Goal: Task Accomplishment & Management: Manage account settings

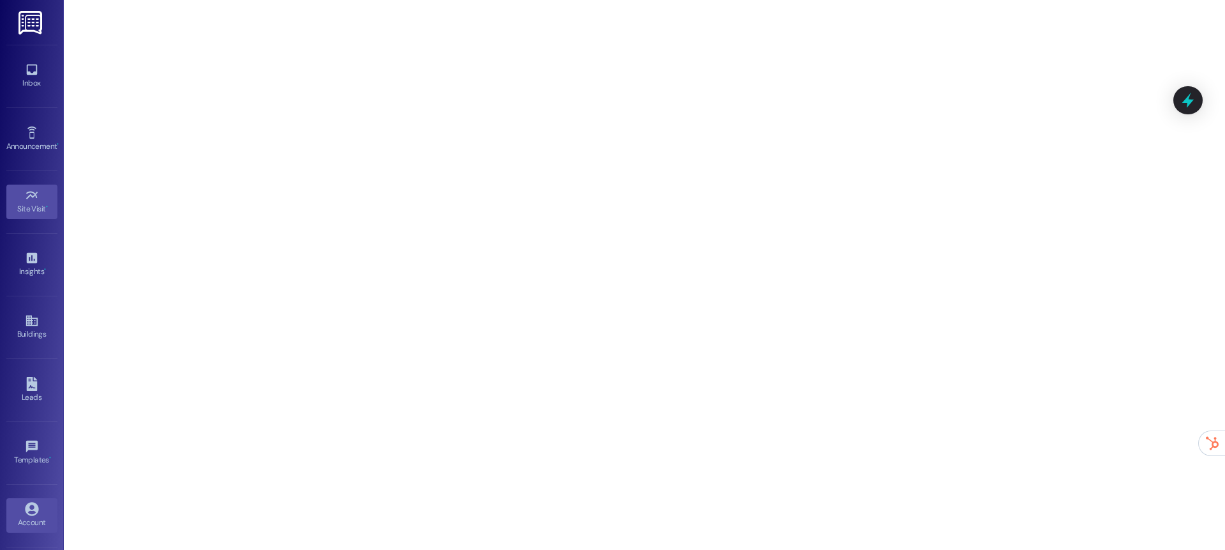
click at [17, 513] on link "Account" at bounding box center [31, 515] width 51 height 34
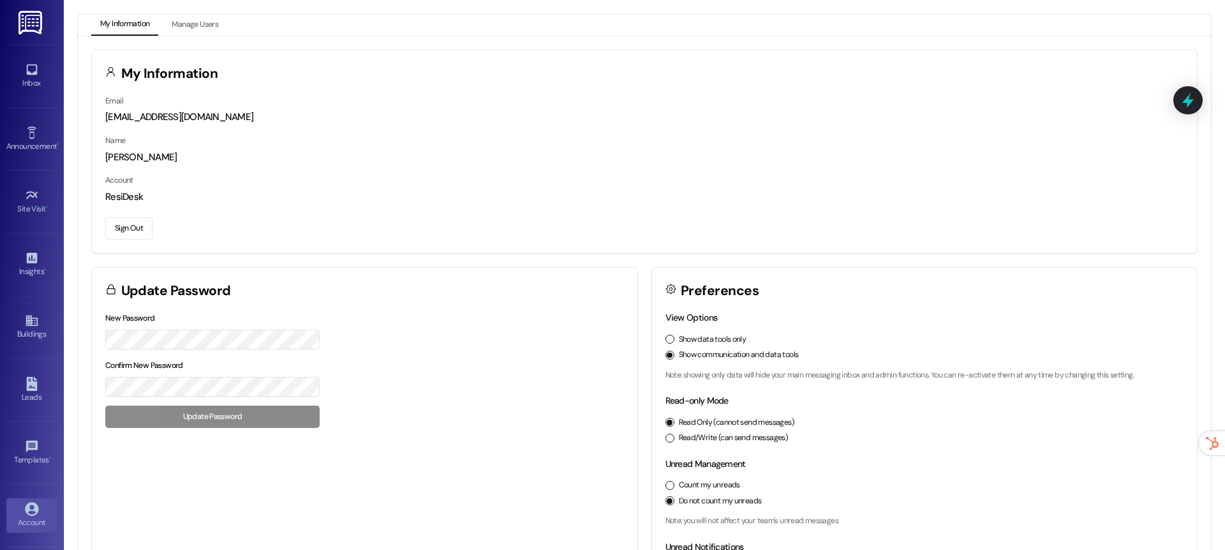
click at [126, 227] on button "Sign Out" at bounding box center [128, 228] width 47 height 22
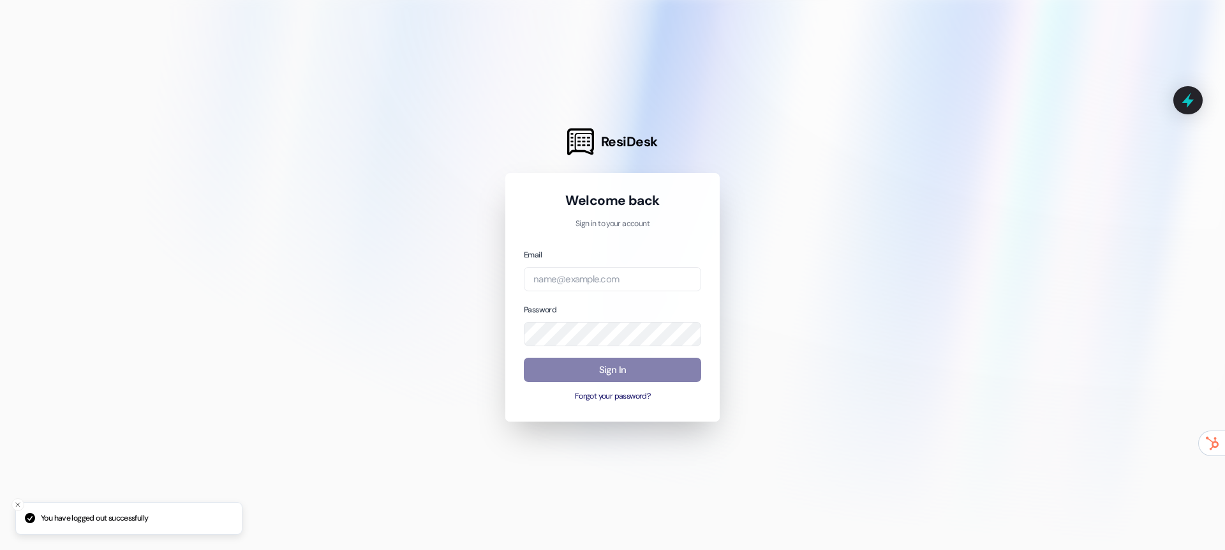
click at [545, 262] on div "Email" at bounding box center [612, 270] width 177 height 44
click at [545, 282] on input "email" at bounding box center [612, 279] width 177 height 25
type input "a"
type input "[EMAIL_ADDRESS][DOMAIN_NAME]"
